Goal: Communication & Community: Ask a question

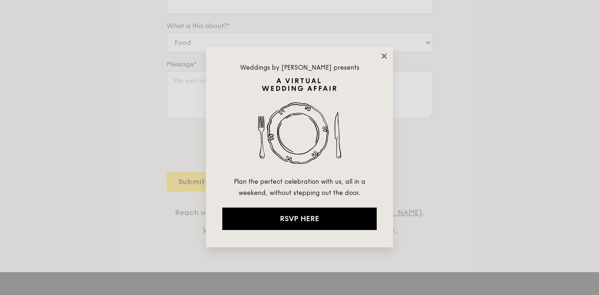
click at [384, 57] on icon at bounding box center [384, 55] width 5 height 5
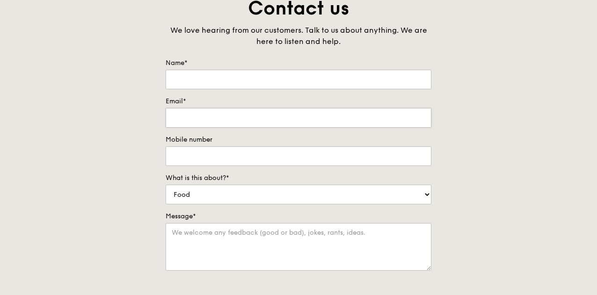
scroll to position [86, 0]
click at [235, 87] on input "Name*" at bounding box center [299, 80] width 266 height 20
type input "[PERSON_NAME]"
click at [209, 128] on input "Email*" at bounding box center [299, 119] width 266 height 20
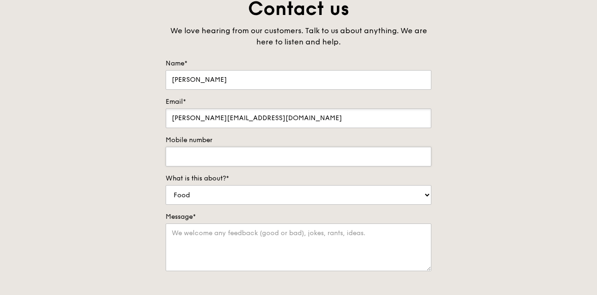
type input "[PERSON_NAME][EMAIL_ADDRESS][DOMAIN_NAME]"
click at [233, 164] on input "Mobile number" at bounding box center [299, 157] width 266 height 20
type input "91128822"
click at [235, 205] on select "Food Service Billing/Payment Catering Others" at bounding box center [299, 195] width 266 height 20
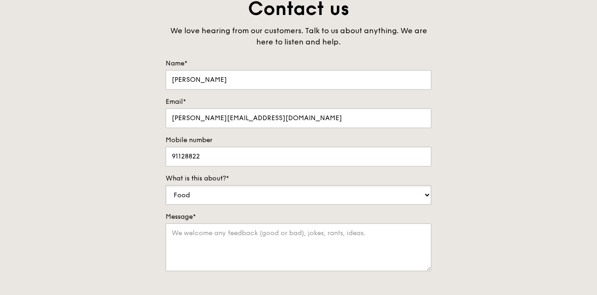
click at [239, 205] on select "Food Service Billing/Payment Catering Others" at bounding box center [299, 195] width 266 height 20
select select "Catering"
click at [166, 192] on select "Food Service Billing/Payment Catering Others" at bounding box center [299, 195] width 266 height 20
click at [226, 250] on textarea "Message*" at bounding box center [299, 248] width 266 height 48
type textarea "H"
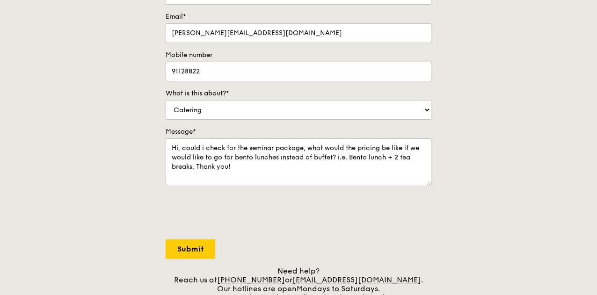
scroll to position [172, 0]
click at [250, 153] on textarea "Hi, could i check for the seminar package, what would the pricing be like if we…" at bounding box center [299, 162] width 266 height 48
click at [215, 174] on textarea "Hi, could i check for the corporate seminar package, what would the pricing be …" at bounding box center [299, 162] width 266 height 48
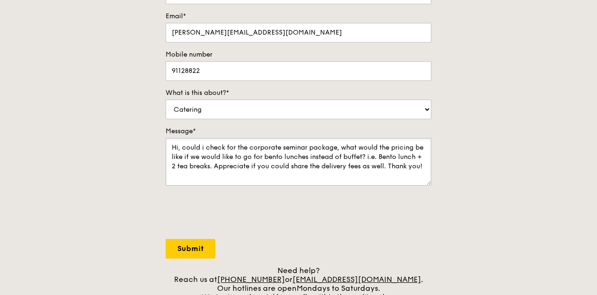
type textarea "Hi, could i check for the corporate seminar package, what would the pricing be …"
click at [183, 266] on div "Contact us We love hearing from our customers. Talk to us about anything. We ar…" at bounding box center [298, 106] width 281 height 391
click at [190, 254] on input "Submit" at bounding box center [191, 249] width 50 height 20
select select "Food"
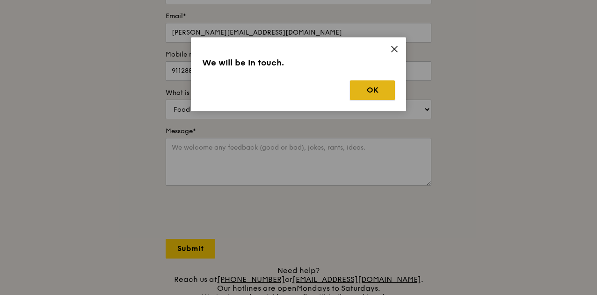
click at [369, 87] on button "OK" at bounding box center [372, 91] width 45 height 20
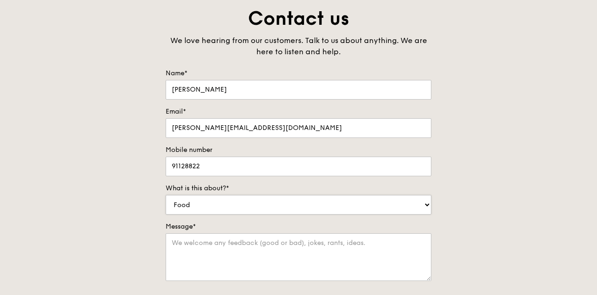
scroll to position [0, 0]
